Goal: Navigation & Orientation: Find specific page/section

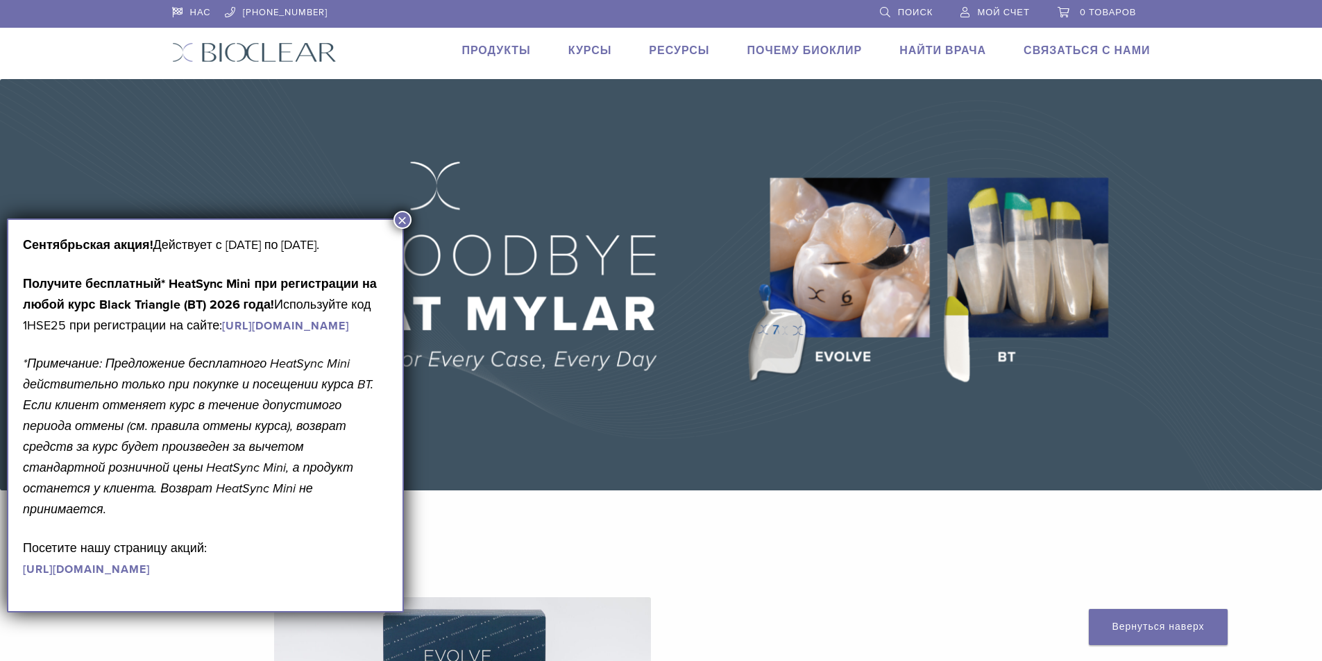
click at [530, 47] on font "Продукты" at bounding box center [495, 51] width 69 height 14
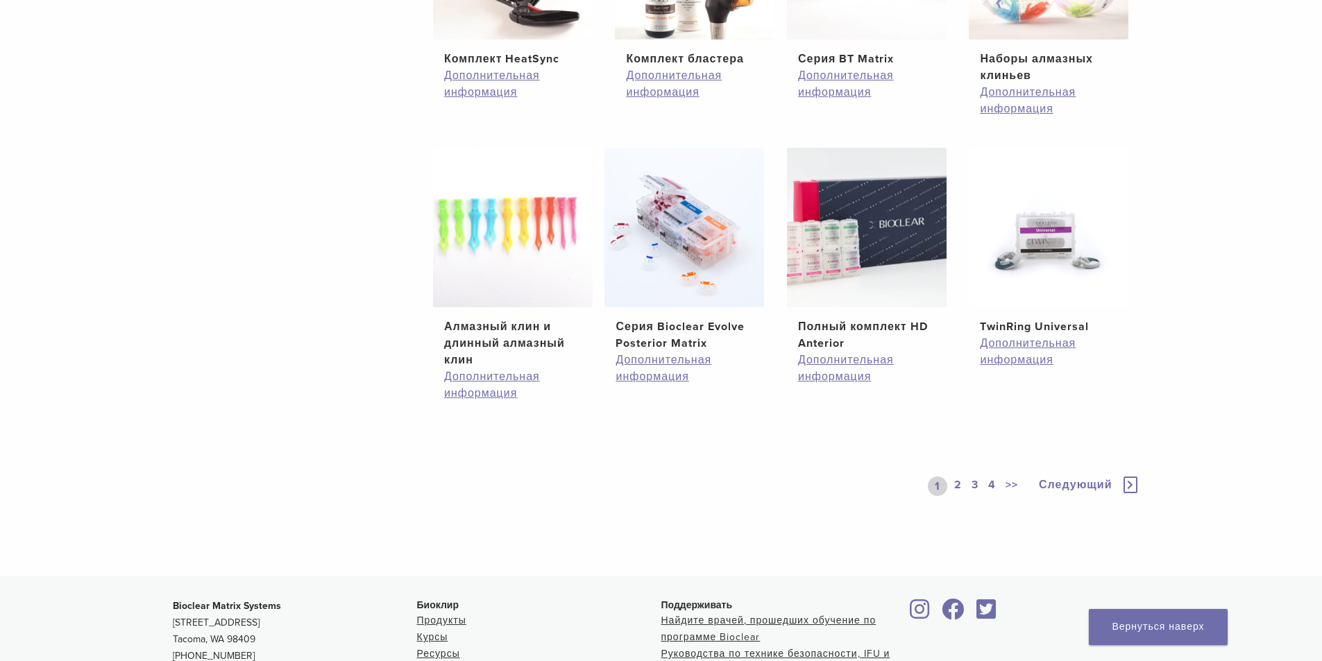
scroll to position [1041, 0]
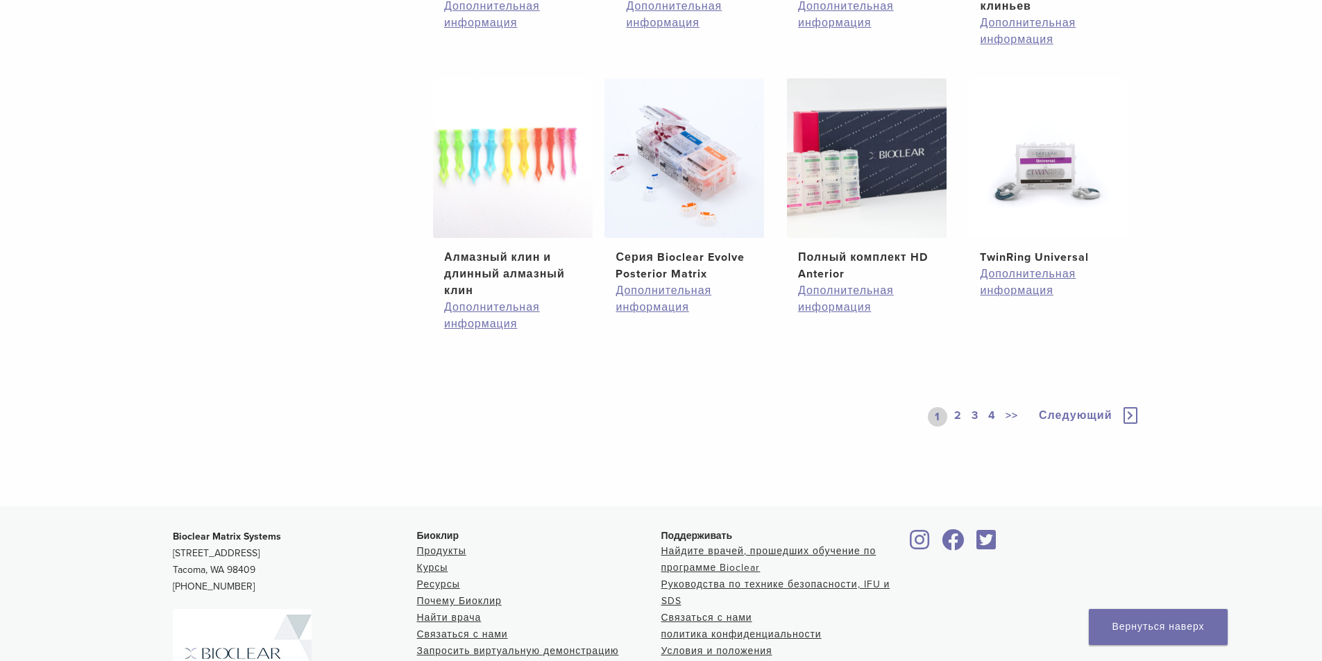
click at [961, 415] on font "2" at bounding box center [958, 416] width 8 height 14
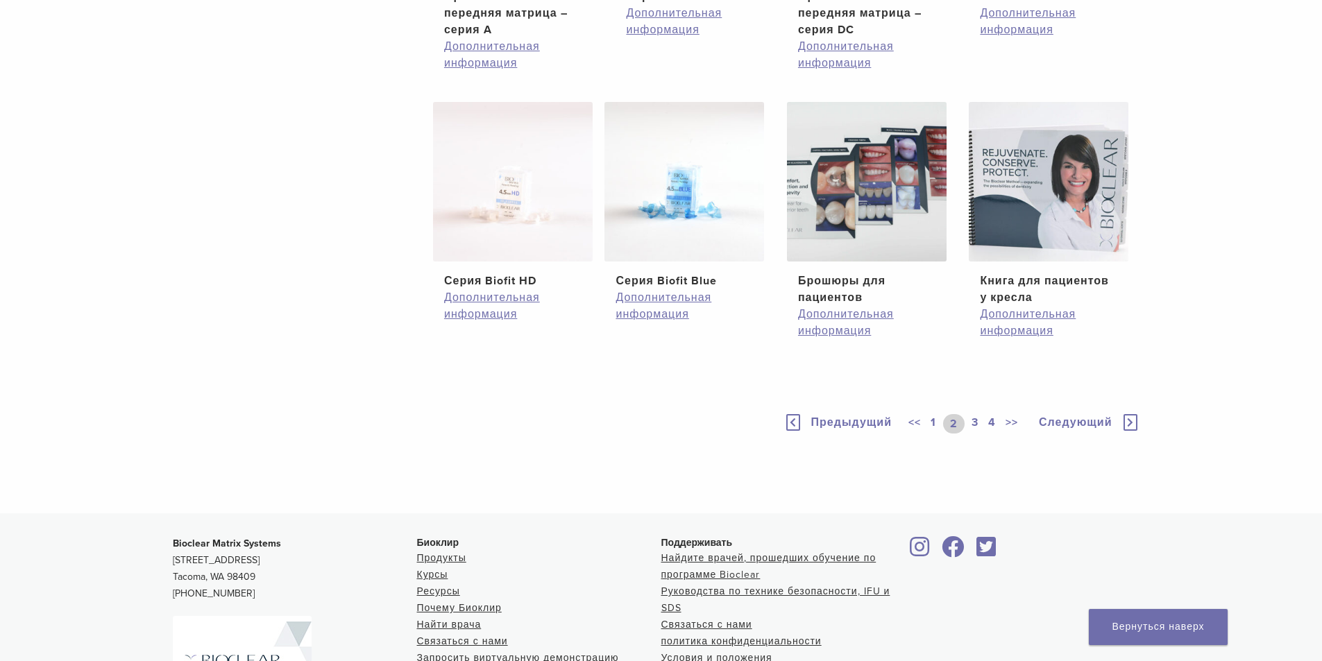
scroll to position [993, 0]
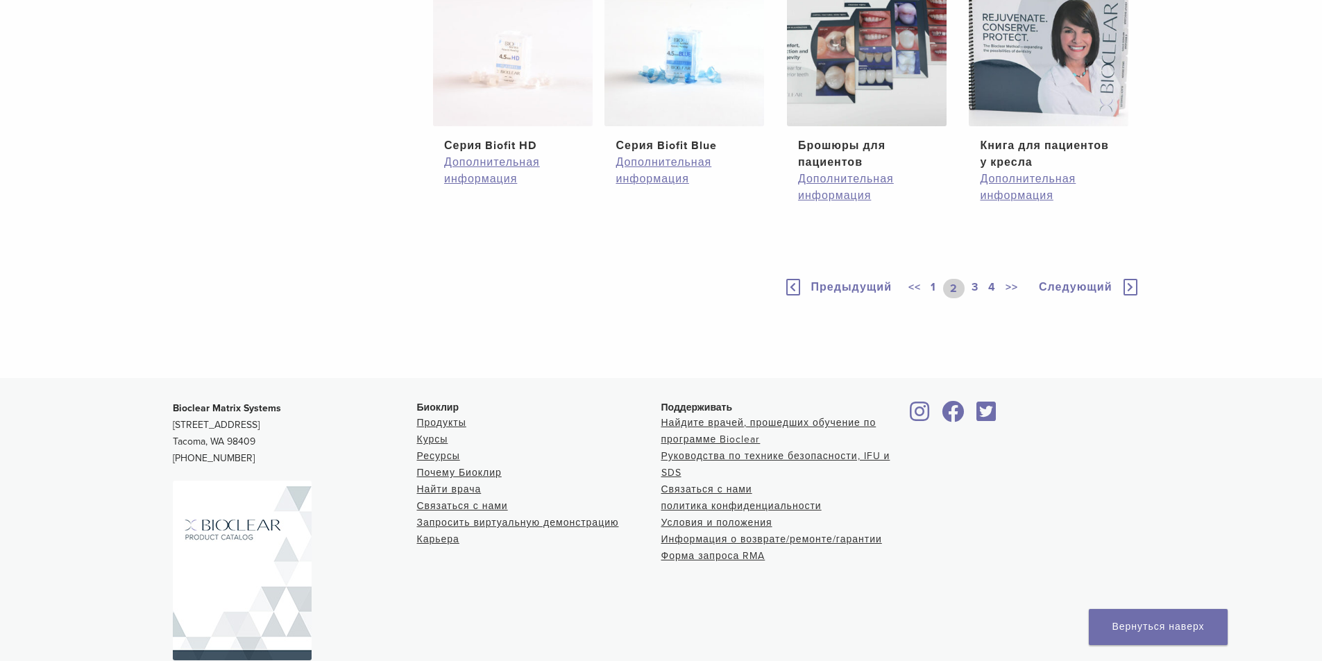
click at [978, 294] on font "3" at bounding box center [974, 287] width 7 height 14
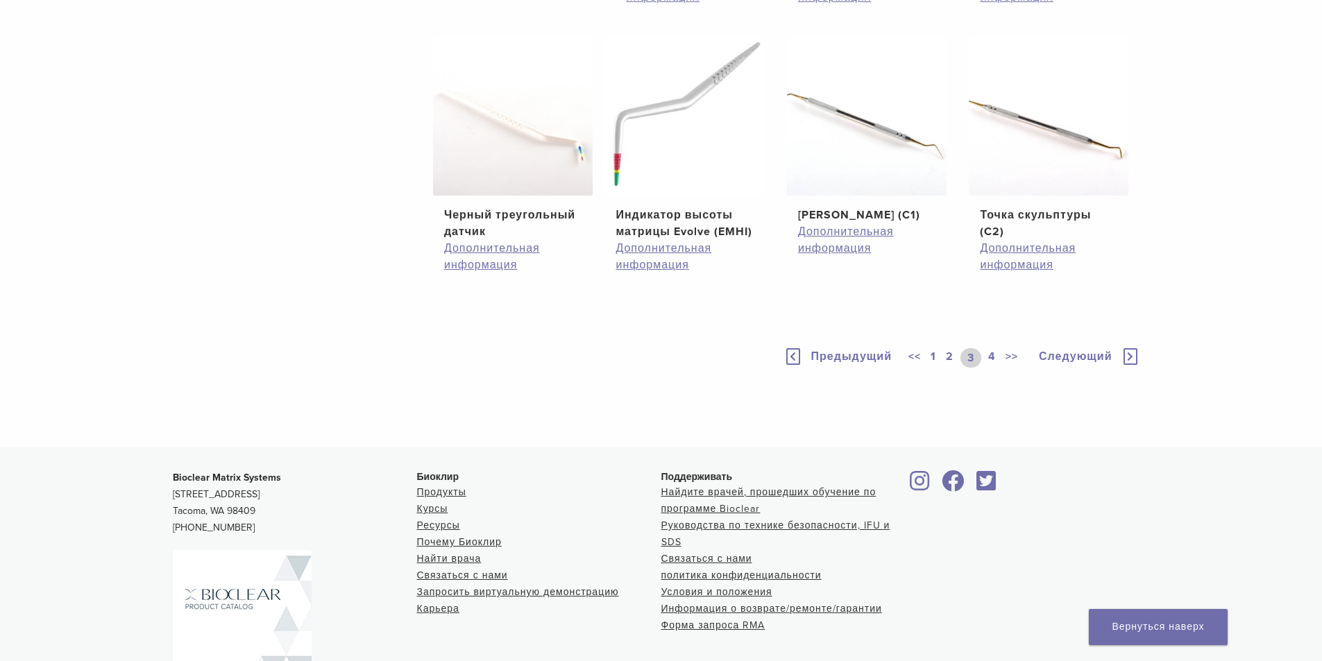
scroll to position [993, 0]
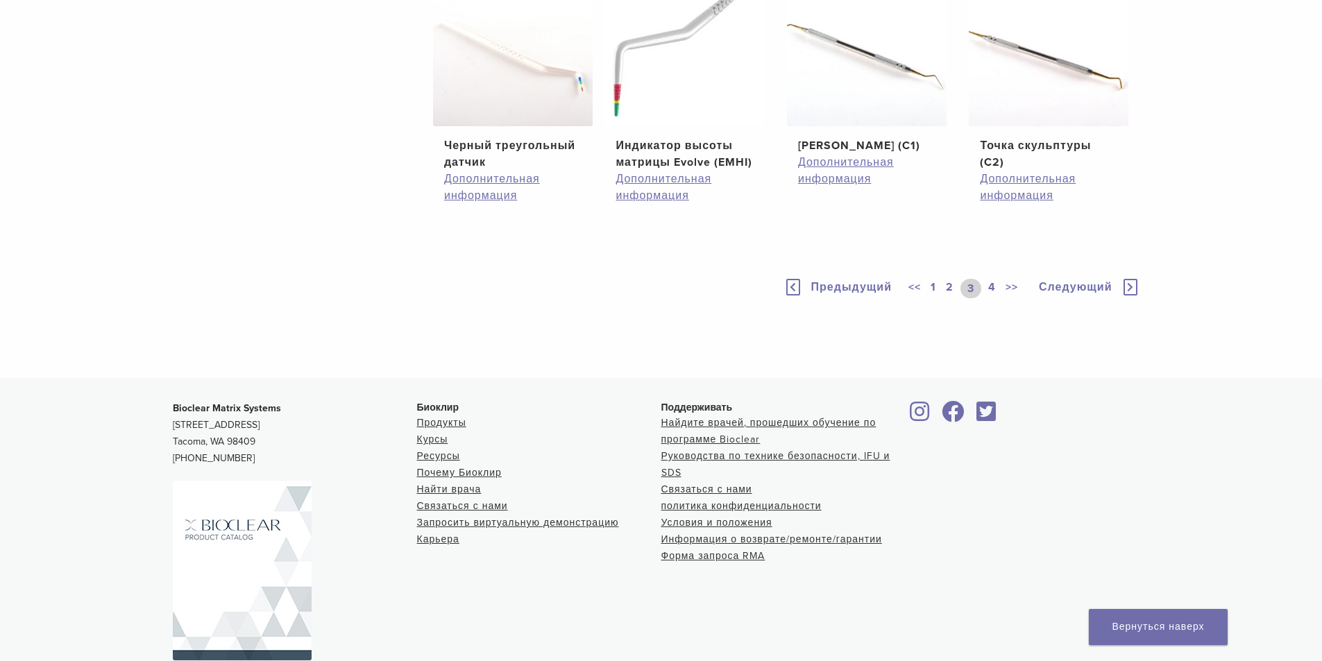
click at [996, 294] on font "4" at bounding box center [992, 287] width 8 height 14
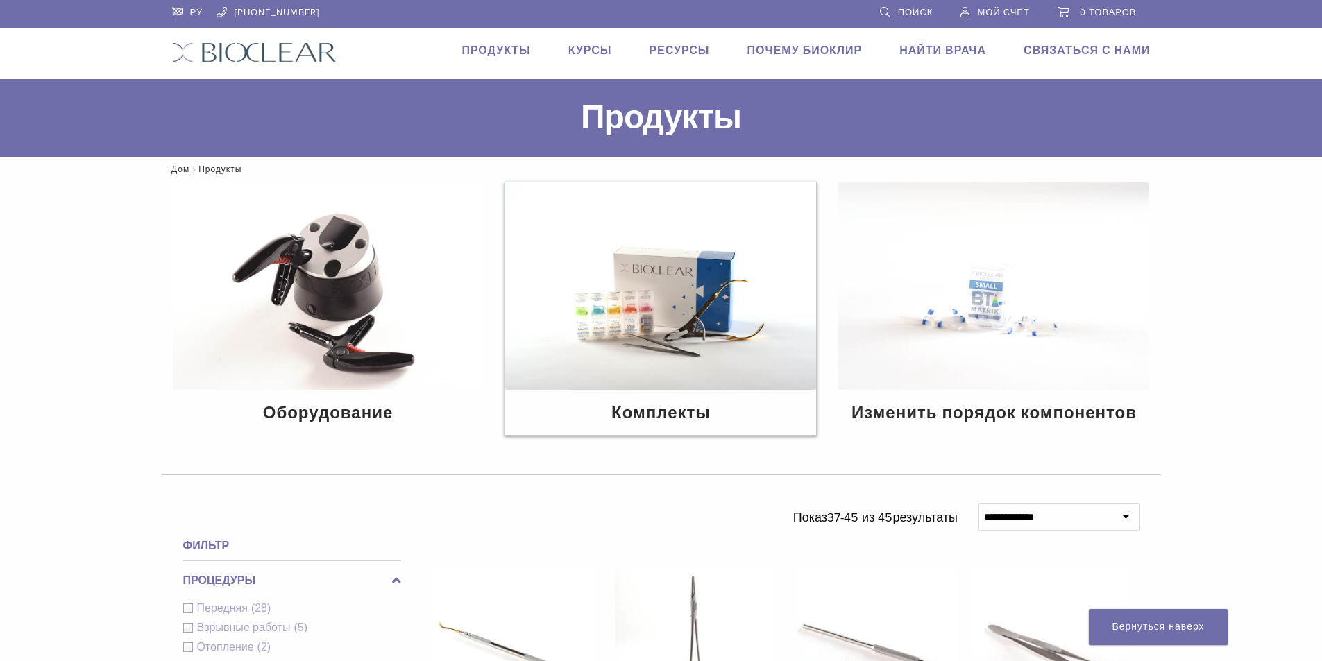
click at [665, 399] on div "Комплекты" at bounding box center [660, 412] width 311 height 45
click at [659, 414] on font "Комплекты" at bounding box center [660, 413] width 99 height 20
click at [626, 268] on img at bounding box center [660, 285] width 311 height 207
